Goal: Find specific page/section: Find specific page/section

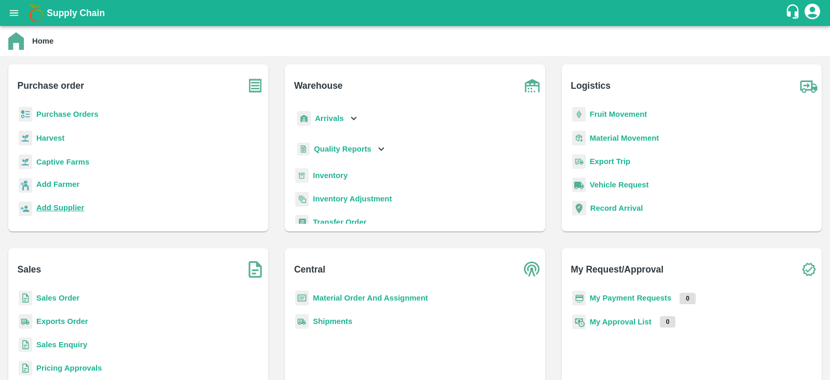
click at [58, 209] on b "Add Supplier" at bounding box center [60, 207] width 48 height 8
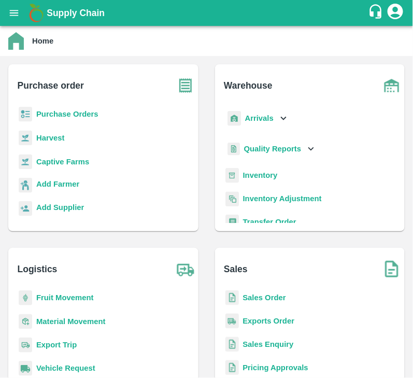
click at [57, 113] on b "Purchase Orders" at bounding box center [67, 114] width 62 height 8
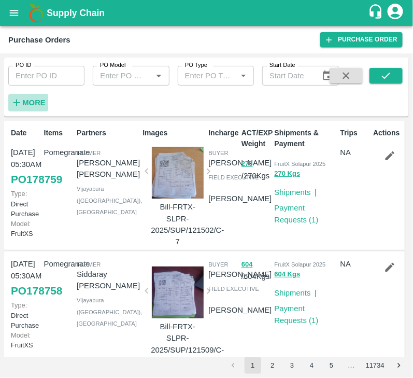
click at [29, 96] on h6 "More" at bounding box center [33, 102] width 23 height 13
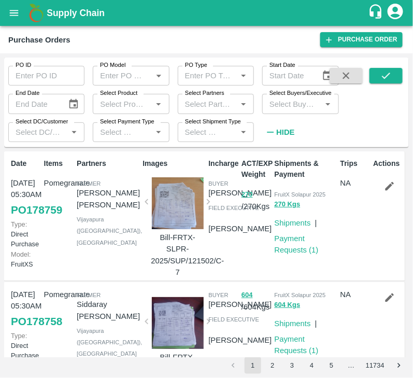
click at [291, 106] on input "Select Buyers/Executive" at bounding box center [292, 103] width 53 height 13
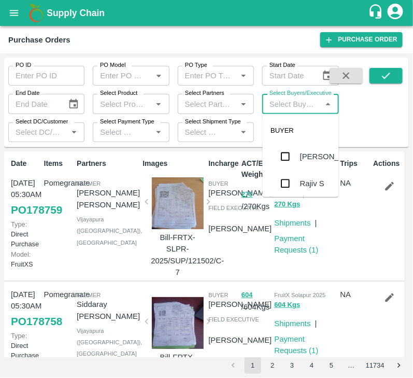
click at [280, 112] on div "Select Buyers/Executive   *" at bounding box center [301, 104] width 76 height 20
type input "sagar"
click at [291, 158] on input "checkbox" at bounding box center [285, 156] width 21 height 21
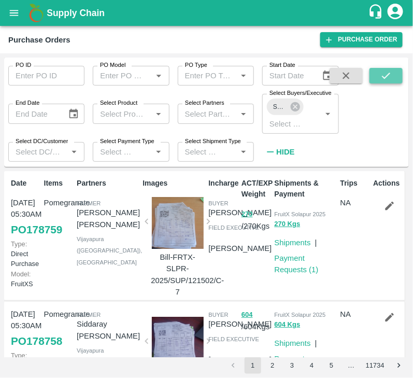
click at [391, 80] on icon "submit" at bounding box center [386, 75] width 11 height 11
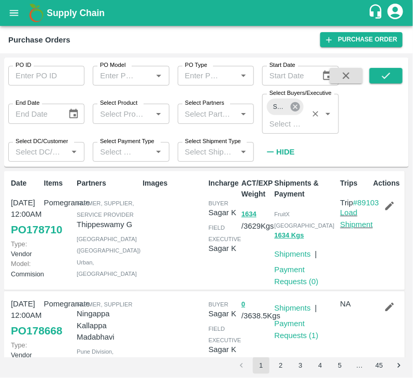
click at [298, 105] on icon at bounding box center [295, 106] width 9 height 9
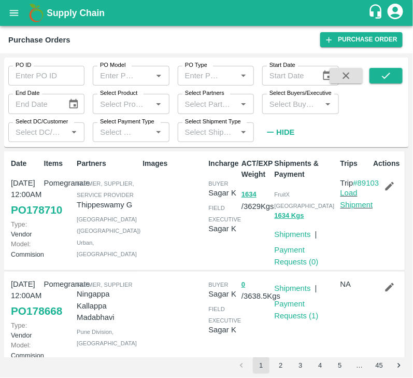
click at [293, 105] on input "Select Buyers/Executive" at bounding box center [292, 103] width 53 height 13
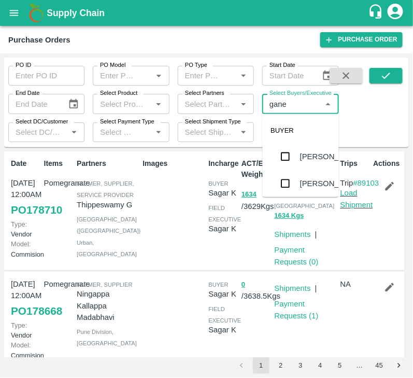
type input "ganes"
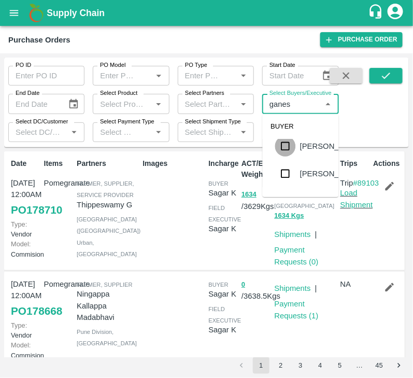
click at [289, 157] on input "checkbox" at bounding box center [285, 146] width 21 height 21
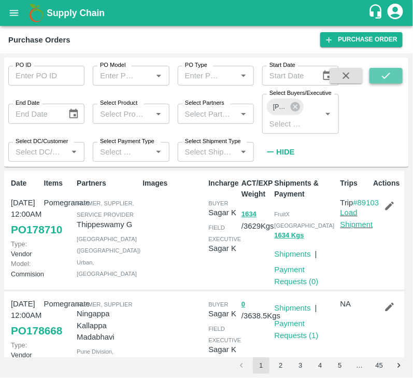
click at [389, 79] on icon "submit" at bounding box center [386, 75] width 11 height 11
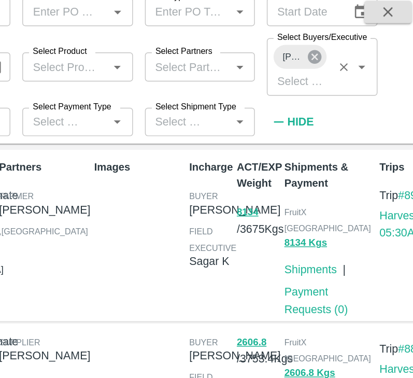
click at [295, 108] on icon at bounding box center [295, 106] width 11 height 11
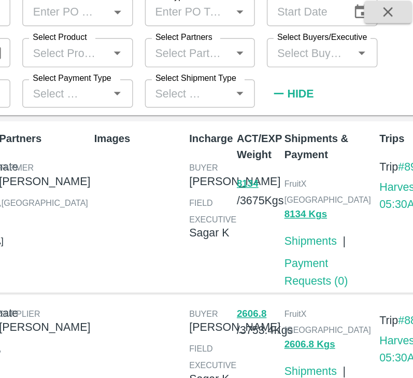
click at [288, 109] on input "Select Buyers/Executive" at bounding box center [292, 103] width 53 height 13
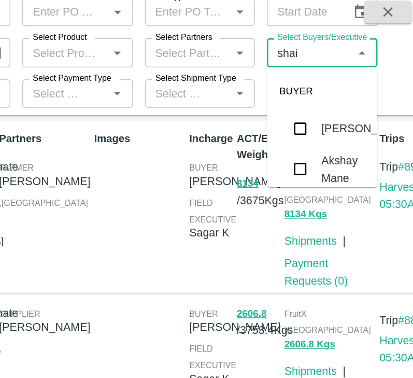
type input "shaik"
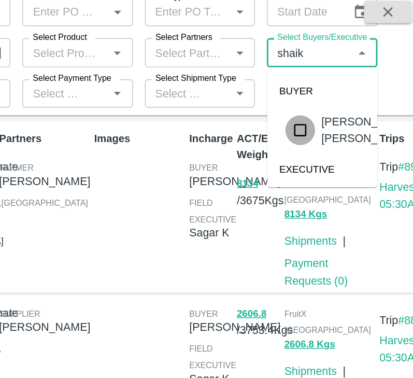
click at [288, 166] on input "checkbox" at bounding box center [285, 157] width 21 height 21
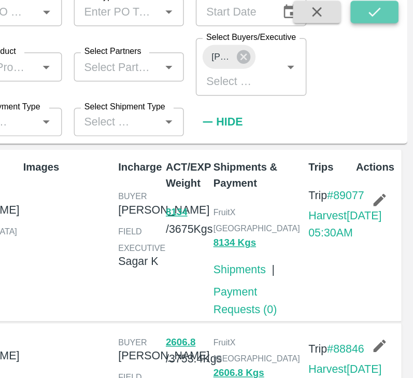
click at [377, 79] on button "submit" at bounding box center [386, 76] width 33 height 16
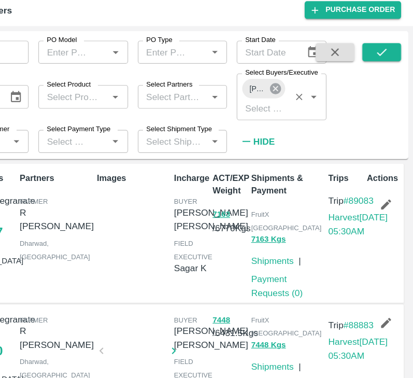
click at [295, 105] on icon at bounding box center [295, 106] width 9 height 9
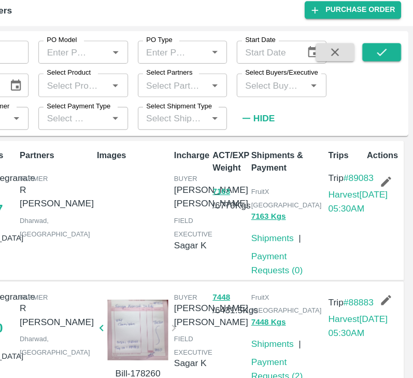
click at [287, 106] on input "Select Buyers/Executive" at bounding box center [292, 103] width 53 height 13
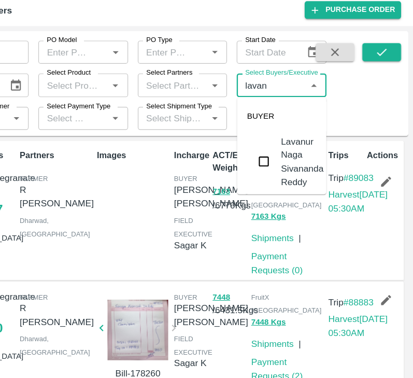
type input "lavanu"
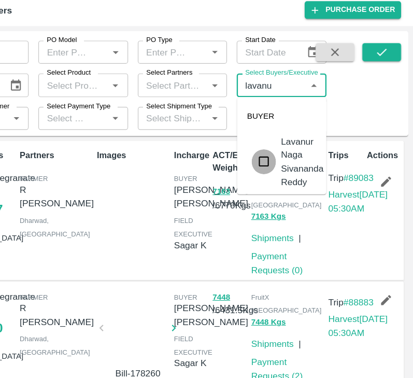
click at [289, 168] on input "checkbox" at bounding box center [285, 169] width 21 height 21
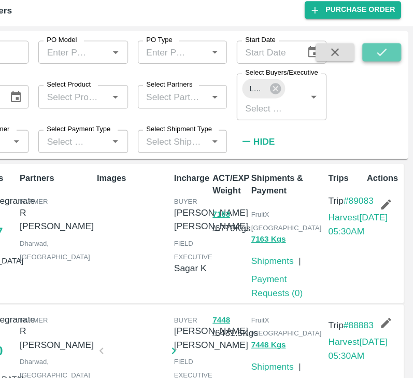
click at [380, 78] on button "submit" at bounding box center [386, 76] width 33 height 16
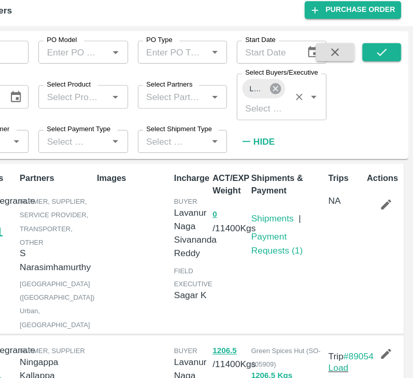
click at [295, 106] on icon at bounding box center [295, 106] width 11 height 11
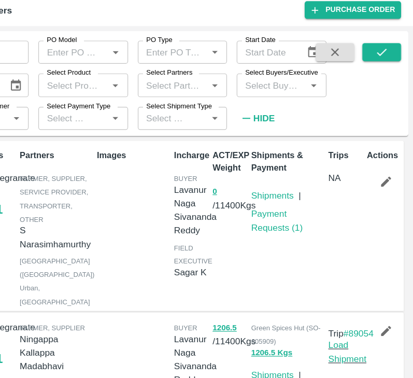
click at [295, 106] on input "Select Buyers/Executive" at bounding box center [292, 103] width 53 height 13
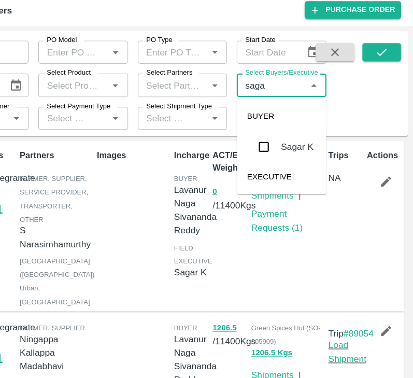
type input "sagar"
click at [288, 155] on input "checkbox" at bounding box center [285, 156] width 21 height 21
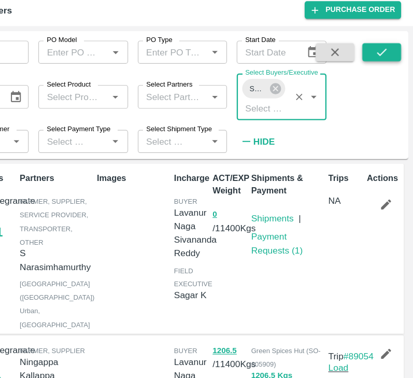
click at [391, 79] on icon "submit" at bounding box center [386, 75] width 11 height 11
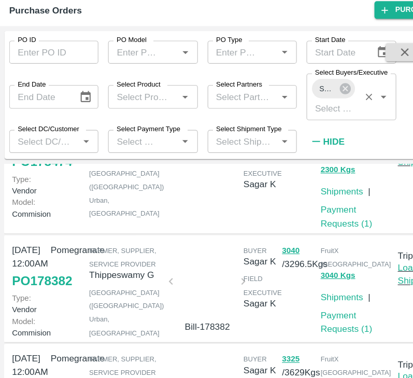
scroll to position [633, 0]
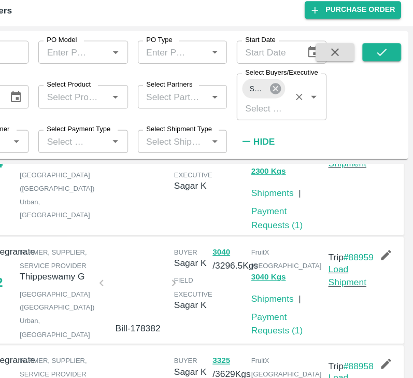
click at [298, 103] on icon at bounding box center [295, 106] width 11 height 11
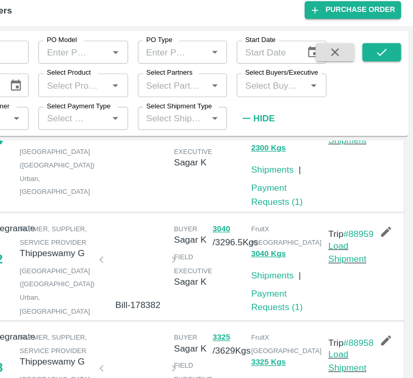
click at [292, 107] on input "Select Buyers/Executive" at bounding box center [292, 103] width 53 height 13
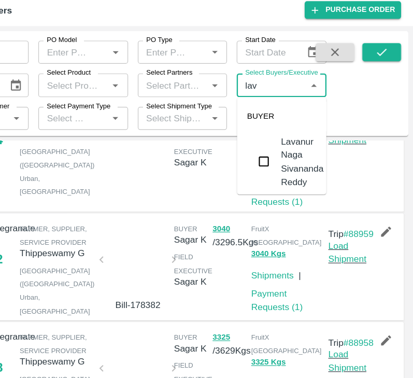
type input "lava"
click at [288, 171] on input "checkbox" at bounding box center [285, 169] width 21 height 21
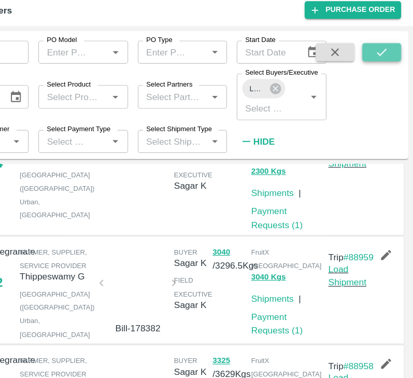
click at [385, 74] on icon "submit" at bounding box center [386, 75] width 11 height 11
